Goal: Task Accomplishment & Management: Complete application form

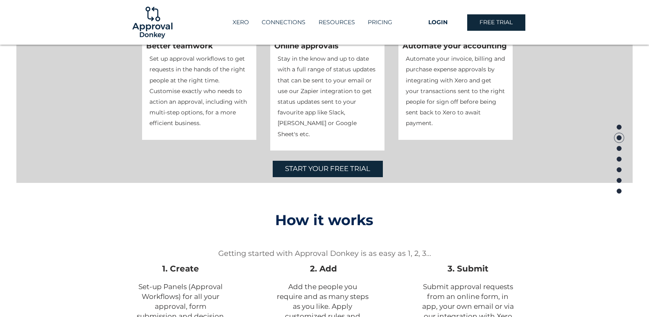
scroll to position [533, 0]
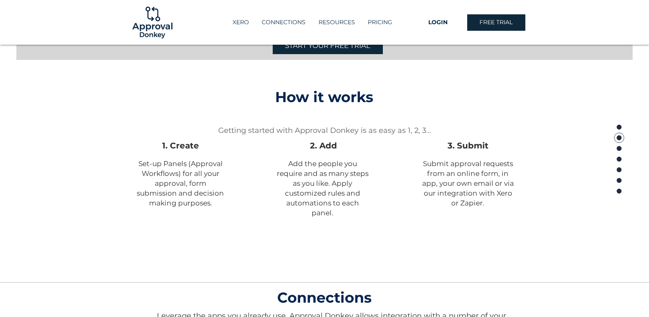
click at [335, 249] on span "START YOUR FREE TRIAL" at bounding box center [323, 247] width 85 height 10
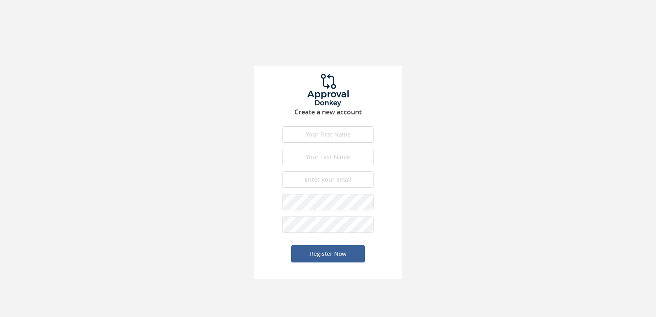
click at [337, 127] on input "text" at bounding box center [327, 134] width 91 height 16
click at [338, 133] on input "text" at bounding box center [327, 134] width 91 height 16
click at [536, 209] on div "Create a new account First name is required. First name must be letters. First …" at bounding box center [328, 139] width 656 height 279
click at [344, 134] on input "text" at bounding box center [327, 134] width 91 height 16
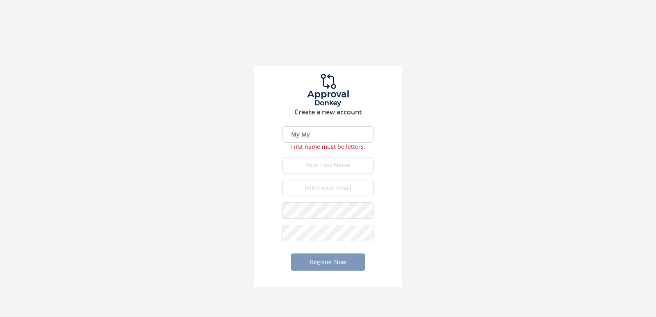
type input "My My"
type input "[PERSON_NAME]"
click at [304, 183] on input "email" at bounding box center [327, 187] width 91 height 16
type input "[EMAIL_ADDRESS][DOMAIN_NAME]"
click at [327, 136] on input "My My" at bounding box center [327, 134] width 91 height 16
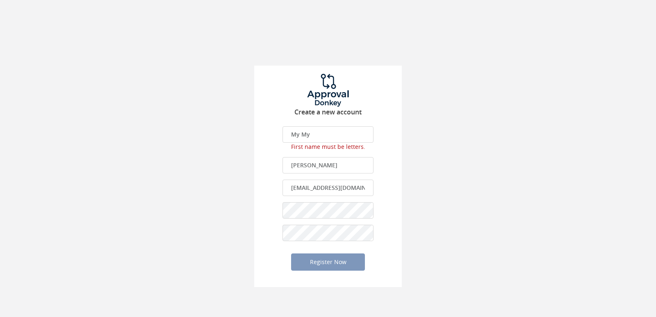
click at [291, 134] on input "My My" at bounding box center [327, 134] width 91 height 16
click at [358, 135] on input "My My" at bounding box center [327, 134] width 91 height 16
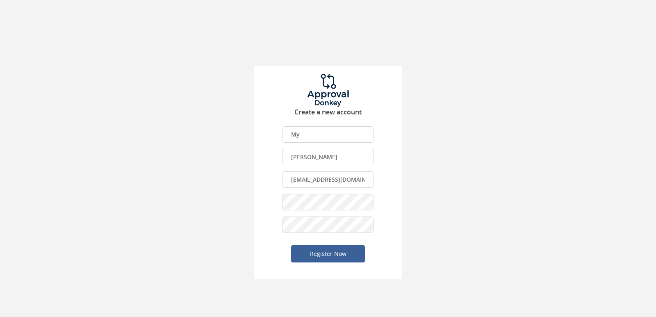
type input "My"
drag, startPoint x: 362, startPoint y: 179, endPoint x: 234, endPoint y: 174, distance: 127.9
click at [234, 174] on div "Create a new account My First name is required. First name must be letters. Fir…" at bounding box center [328, 139] width 656 height 279
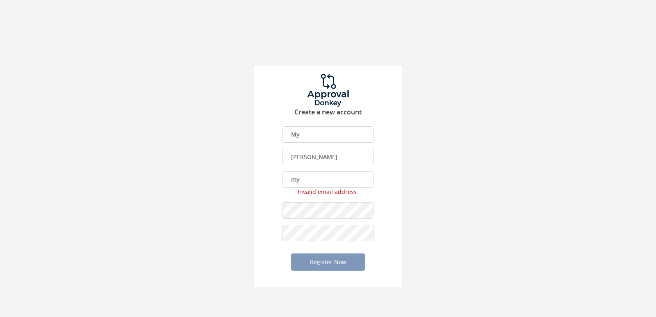
type input "m"
type input "[EMAIL_ADDRESS][DOMAIN_NAME]"
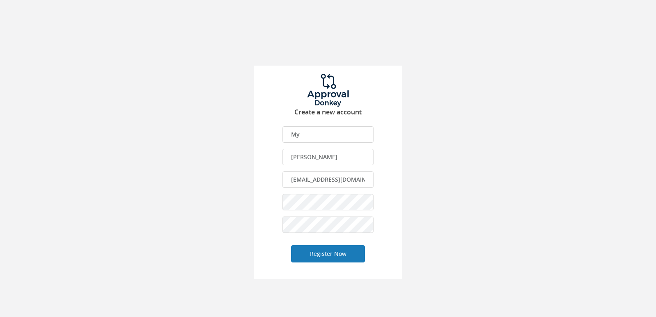
click at [332, 252] on button "Register Now" at bounding box center [328, 253] width 74 height 17
